Goal: Find specific page/section: Find specific page/section

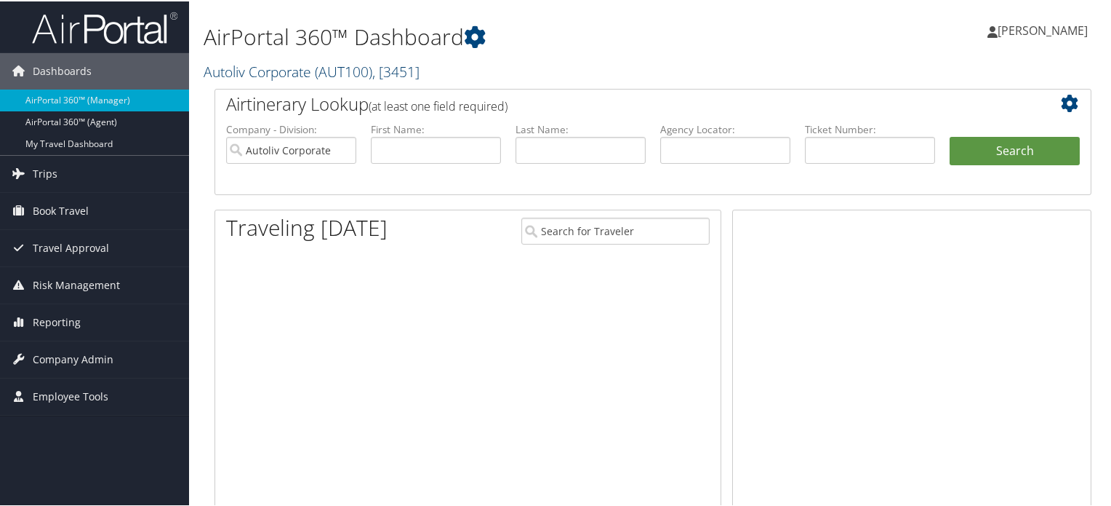
click at [340, 73] on span "( AUT100 )" at bounding box center [343, 70] width 57 height 20
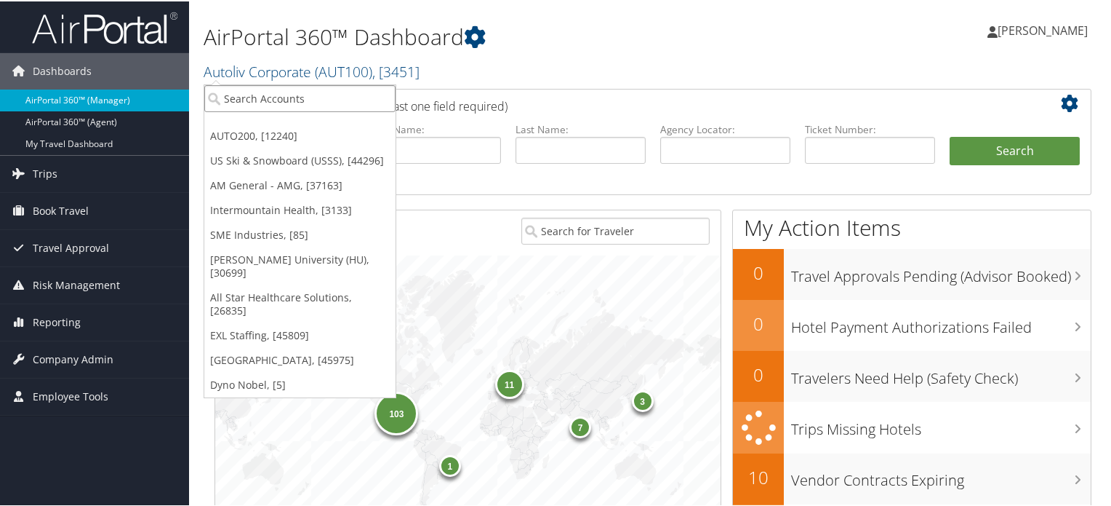
drag, startPoint x: 314, startPoint y: 95, endPoint x: 143, endPoint y: 89, distance: 171.8
click at [143, 89] on div "Dashboards AirPortal 360™ (Manager) AirPortal 360™ (Agent) My Travel Dashboard …" at bounding box center [558, 474] width 1117 height 948
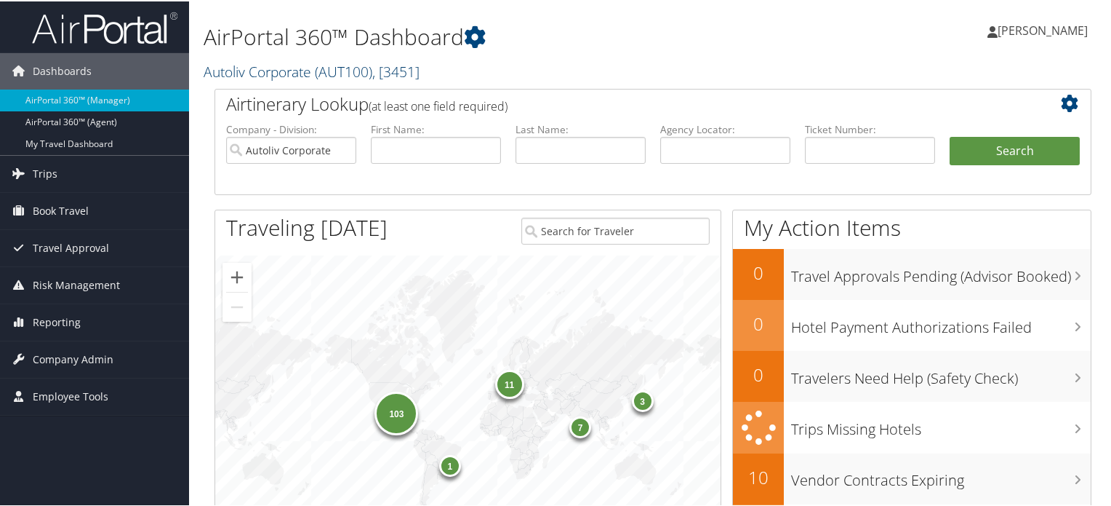
click at [316, 72] on link "Autoliv Corporate ( AUT100 ) , [ 3451 ]" at bounding box center [312, 70] width 216 height 20
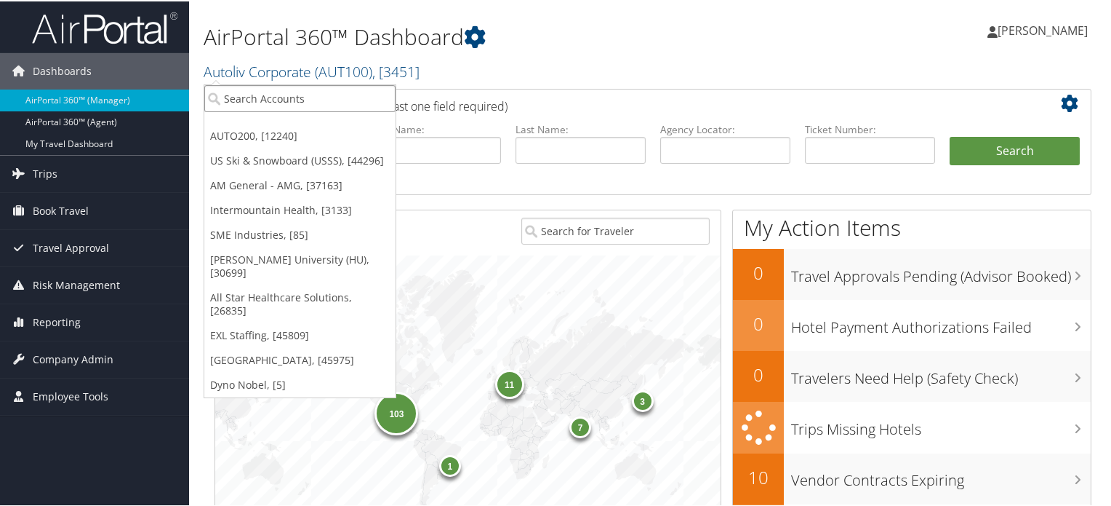
click at [299, 93] on input "search" at bounding box center [299, 97] width 191 height 27
paste input "301439"
type input "301439"
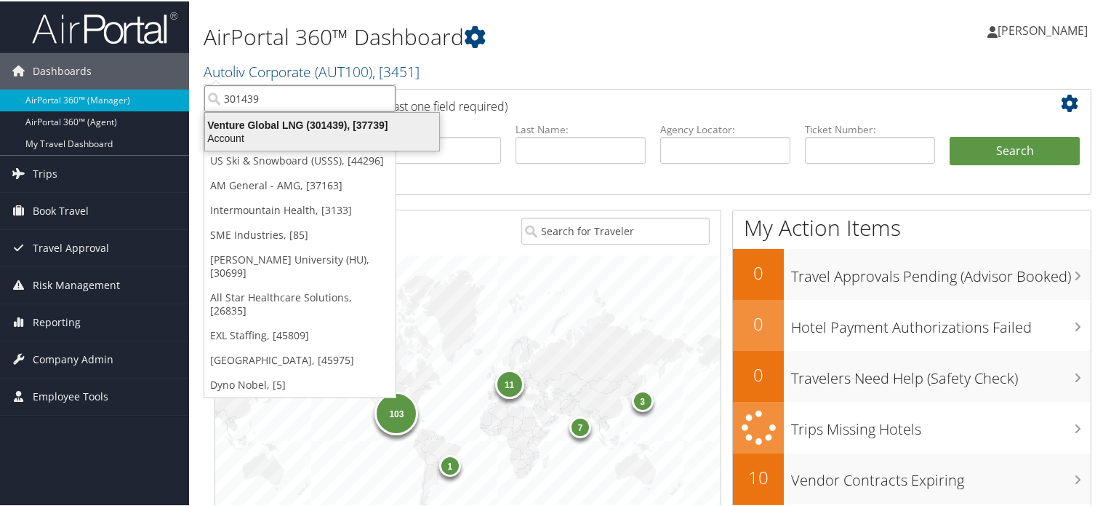
click at [288, 121] on div "Venture Global LNG (301439), [37739]" at bounding box center [322, 123] width 252 height 13
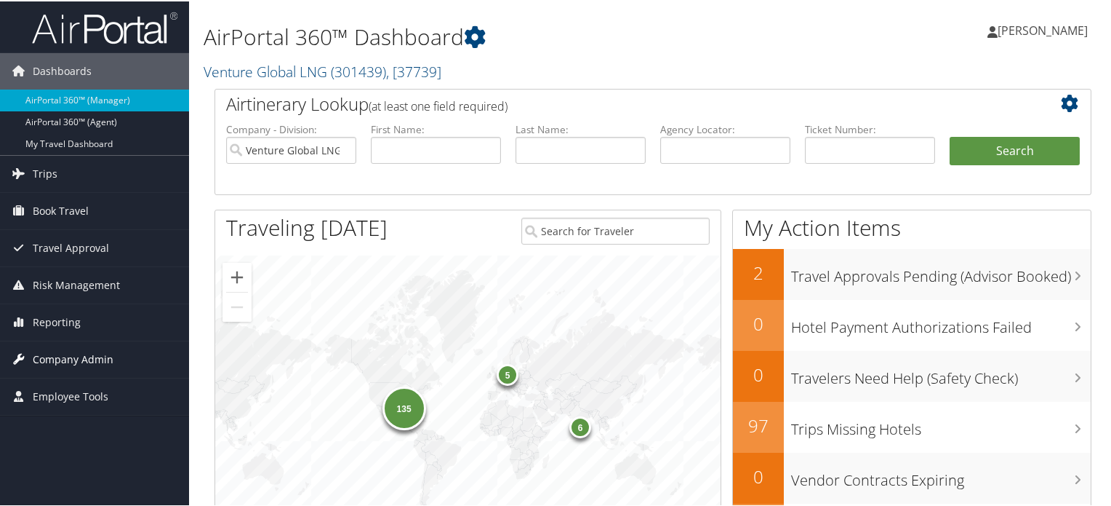
click at [87, 359] on span "Company Admin" at bounding box center [73, 358] width 81 height 36
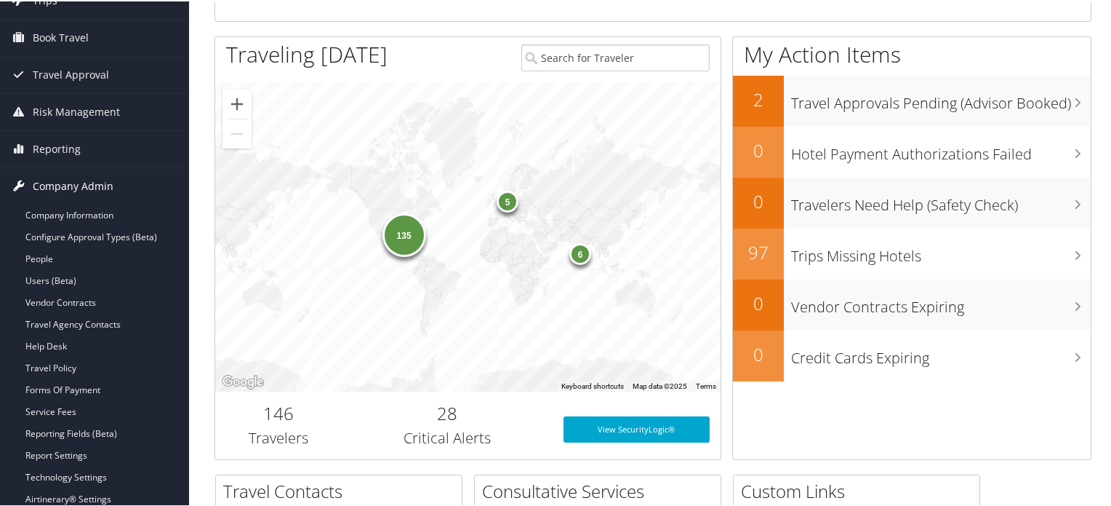
scroll to position [174, 0]
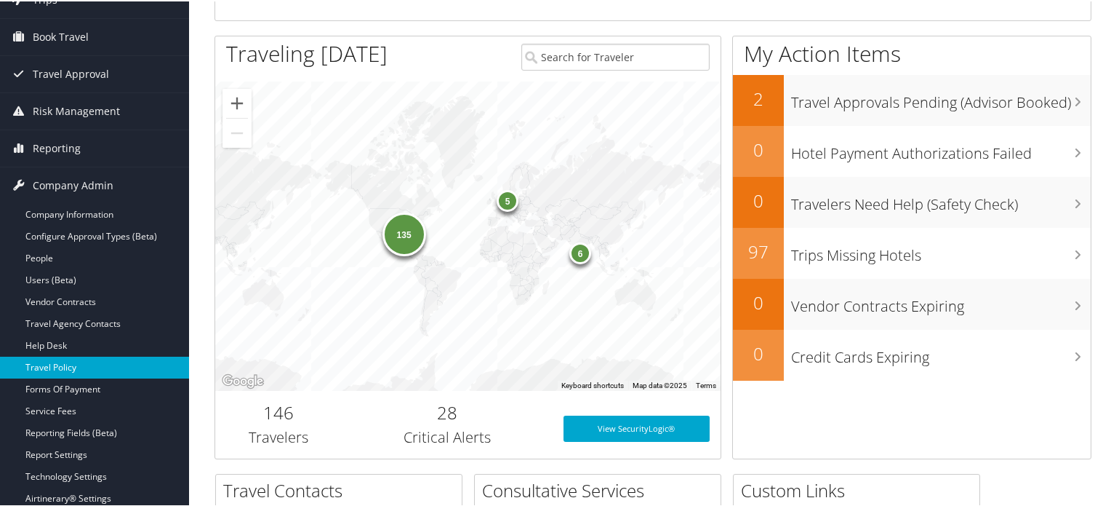
click at [60, 366] on link "Travel Policy" at bounding box center [94, 366] width 189 height 22
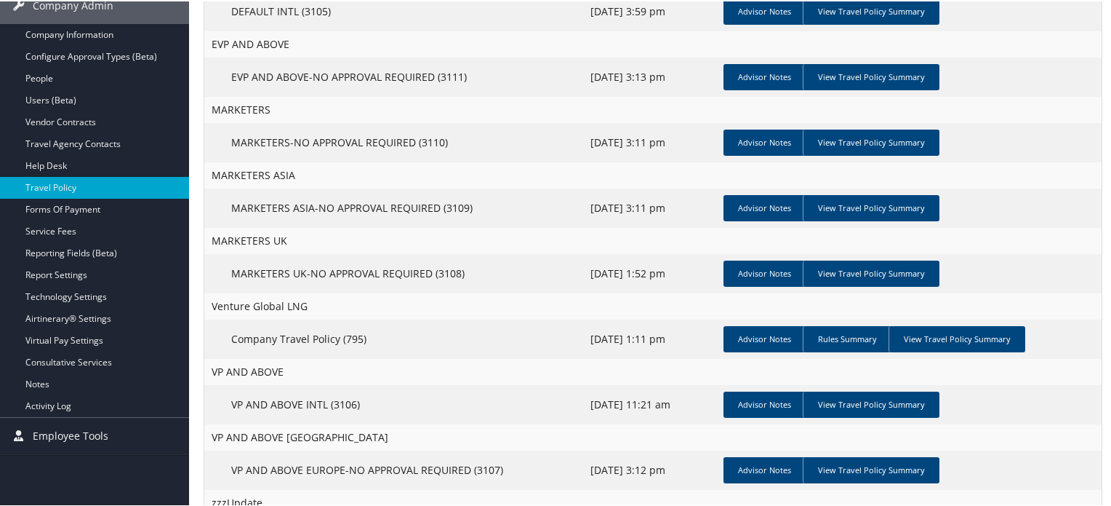
scroll to position [291, 0]
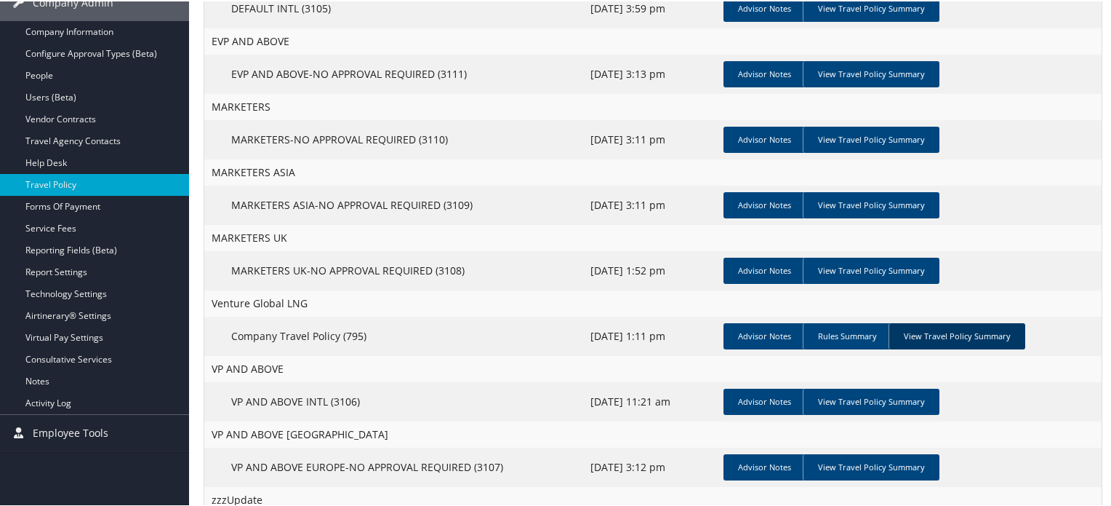
click at [943, 339] on link "View Travel Policy Summary" at bounding box center [957, 335] width 137 height 26
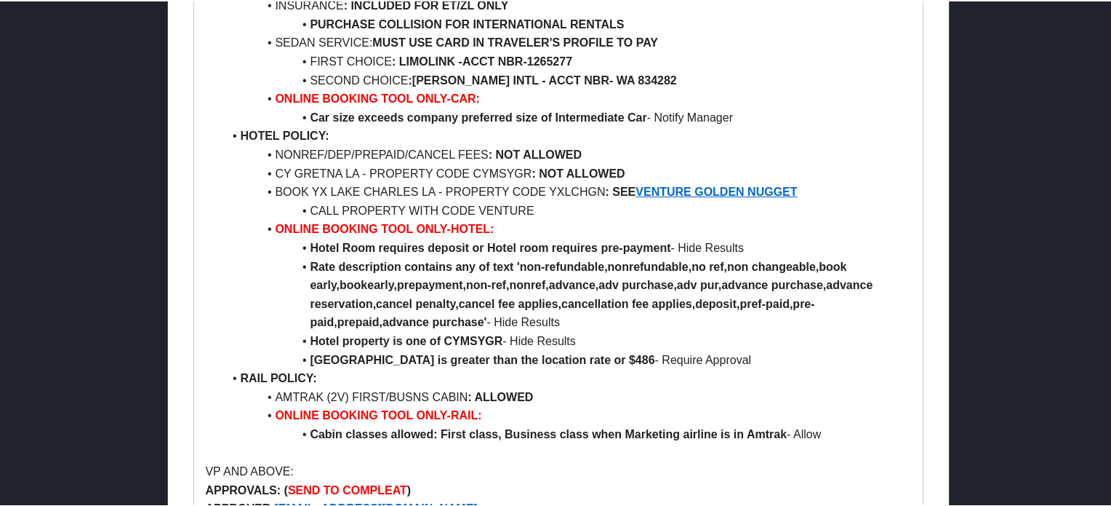
scroll to position [1443, 0]
